Goal: Transaction & Acquisition: Obtain resource

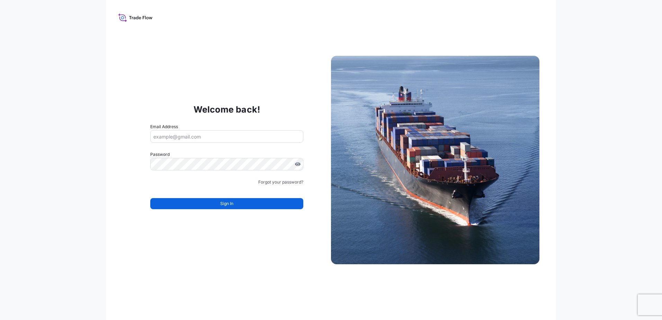
click at [167, 142] on input "Email Address" at bounding box center [226, 136] width 153 height 12
type input "[PERSON_NAME][EMAIL_ADDRESS][DOMAIN_NAME]"
click at [269, 183] on link "Forgot your password?" at bounding box center [280, 182] width 45 height 7
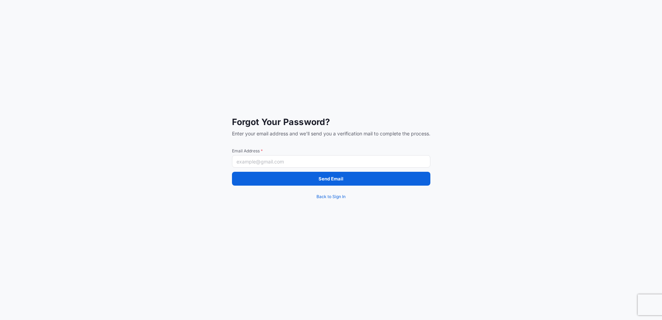
click at [264, 166] on input "Email Address *" at bounding box center [331, 161] width 199 height 12
type input "[PERSON_NAME][EMAIL_ADDRESS][DOMAIN_NAME]"
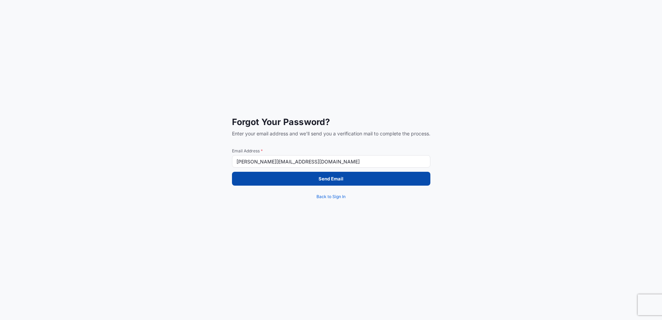
click at [274, 183] on button "Send Email" at bounding box center [331, 179] width 199 height 14
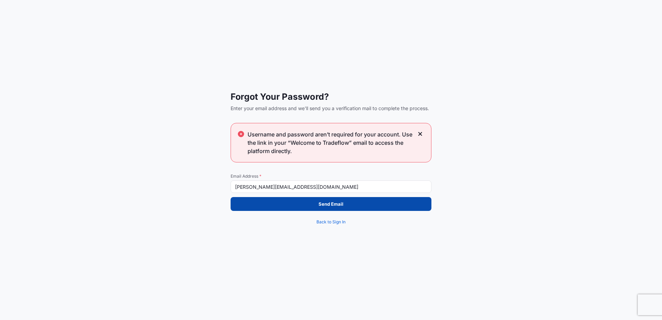
click at [274, 198] on button "Send Email" at bounding box center [331, 204] width 201 height 14
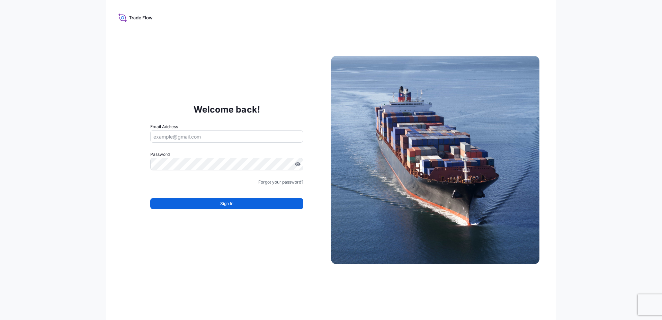
click at [202, 138] on input "Email Address" at bounding box center [226, 136] width 153 height 12
type input "[PERSON_NAME][EMAIL_ADDRESS][DOMAIN_NAME]"
click at [287, 185] on link "Forgot your password?" at bounding box center [280, 182] width 45 height 7
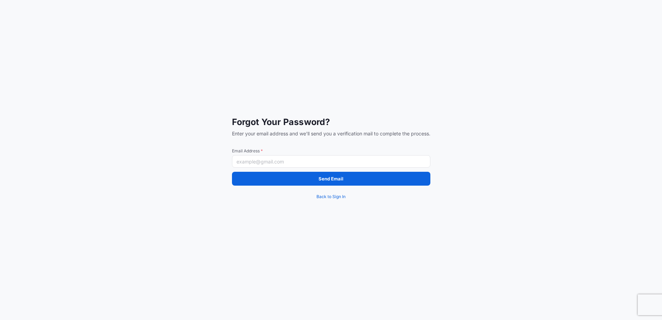
click at [257, 160] on input "Email Address *" at bounding box center [331, 161] width 199 height 12
type input "[PERSON_NAME][EMAIL_ADDRESS][DOMAIN_NAME]"
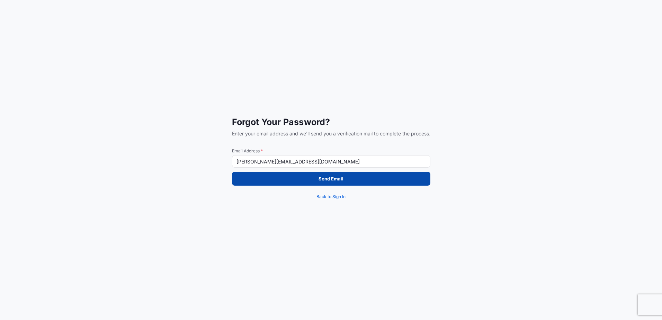
click at [315, 181] on button "Send Email" at bounding box center [331, 179] width 199 height 14
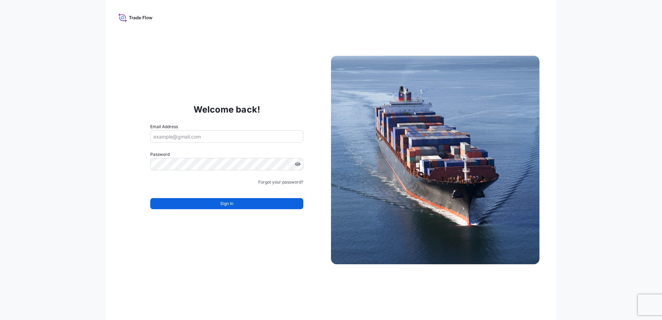
click at [137, 14] on icon at bounding box center [135, 17] width 34 height 10
click at [139, 20] on icon at bounding box center [135, 17] width 34 height 10
click at [244, 69] on div "Welcome back! Email Address Password Must include: Upper & lower case letters S…" at bounding box center [331, 160] width 450 height 320
click at [195, 135] on input "Email Address" at bounding box center [226, 136] width 153 height 12
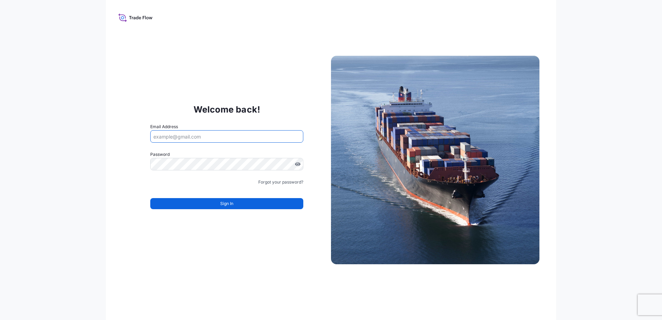
type input "[PERSON_NAME][EMAIL_ADDRESS][DOMAIN_NAME]"
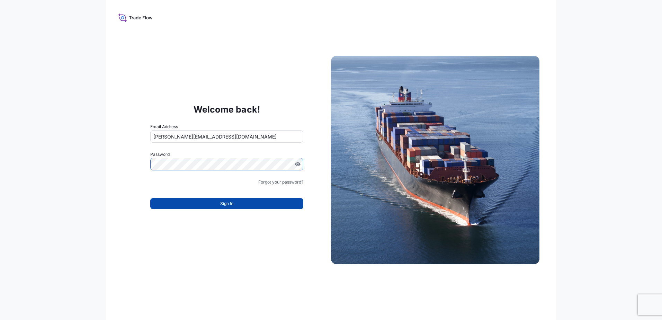
click at [246, 204] on button "Sign In" at bounding box center [226, 203] width 153 height 11
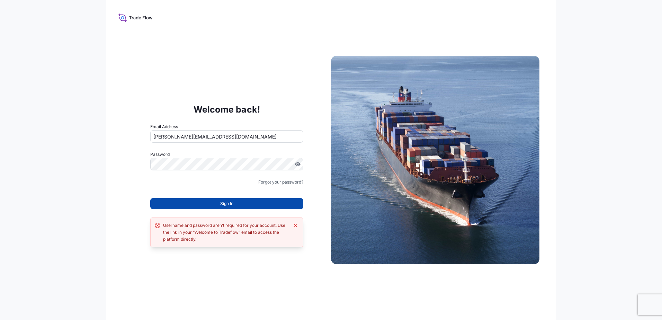
click at [243, 207] on button "Sign In" at bounding box center [226, 203] width 153 height 11
click at [211, 200] on button "Sign In" at bounding box center [226, 203] width 153 height 11
click at [211, 199] on button "Sign In" at bounding box center [226, 203] width 153 height 11
click at [211, 200] on button "Sign In" at bounding box center [226, 203] width 153 height 11
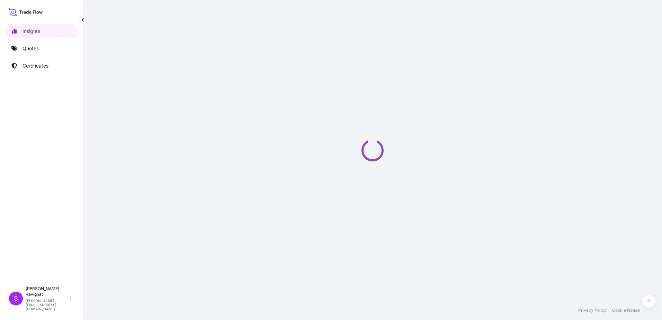
select select "2025"
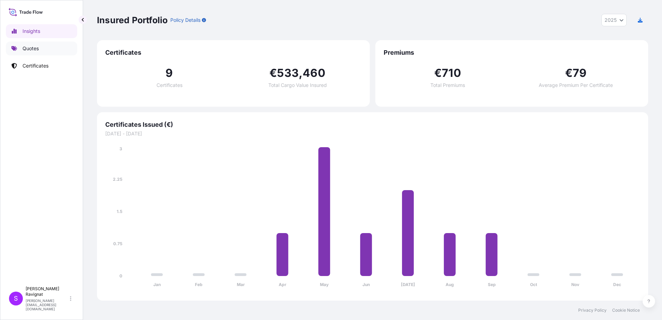
click at [23, 50] on p "Quotes" at bounding box center [31, 48] width 16 height 7
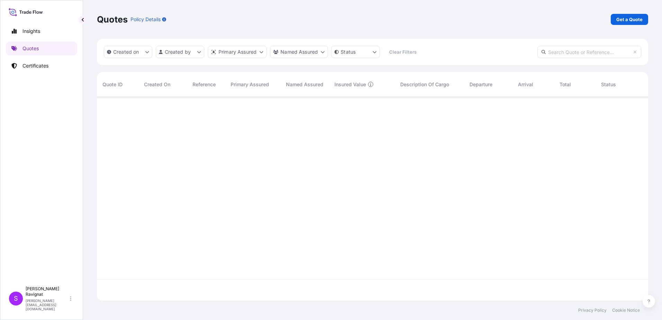
scroll to position [223, 546]
click at [641, 17] on p "Get a Quote" at bounding box center [630, 19] width 26 height 7
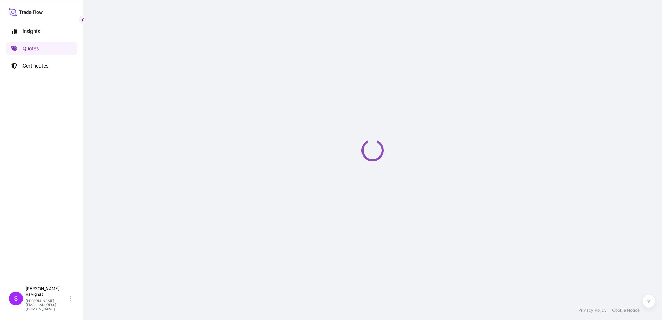
select select "Sea"
select select "21"
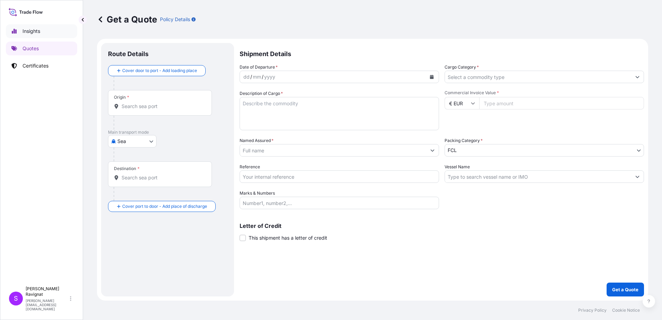
click at [19, 35] on link "Insights" at bounding box center [41, 31] width 71 height 14
select select "2025"
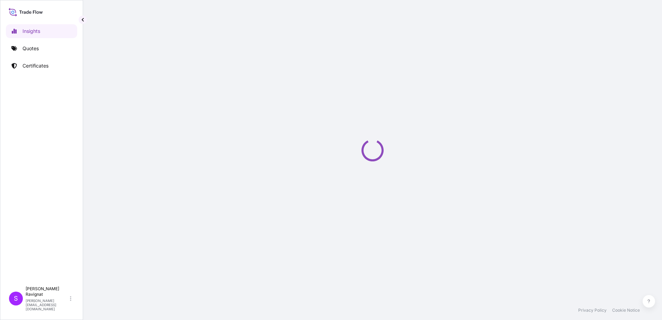
select select "2025"
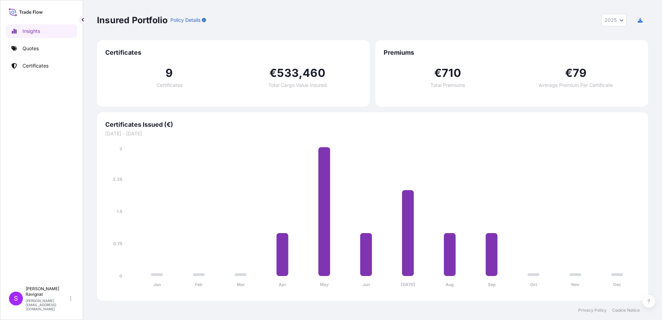
drag, startPoint x: 487, startPoint y: 3, endPoint x: 477, endPoint y: 31, distance: 29.4
click at [460, 29] on div "Insured Portfolio Policy Details 2025 2025 2024 2023 2022" at bounding box center [373, 20] width 552 height 40
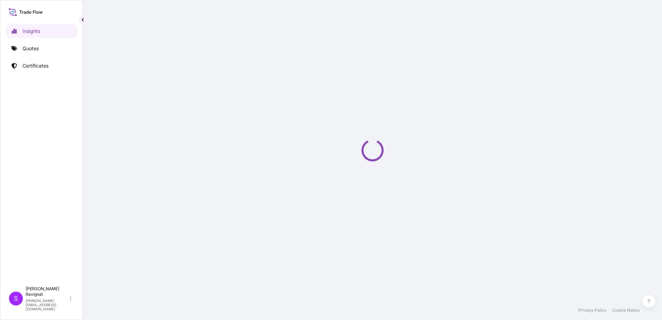
select select "2025"
